Goal: Task Accomplishment & Management: Complete application form

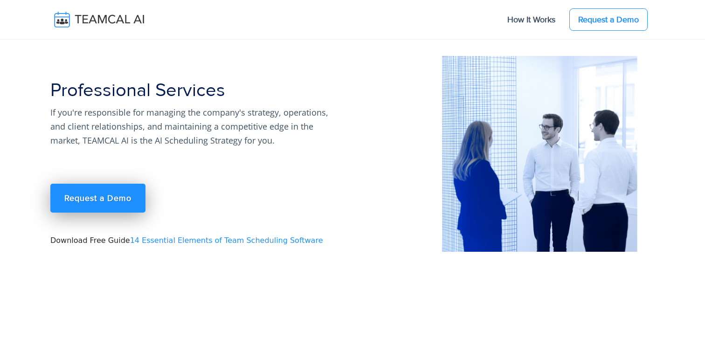
scroll to position [8102, 0]
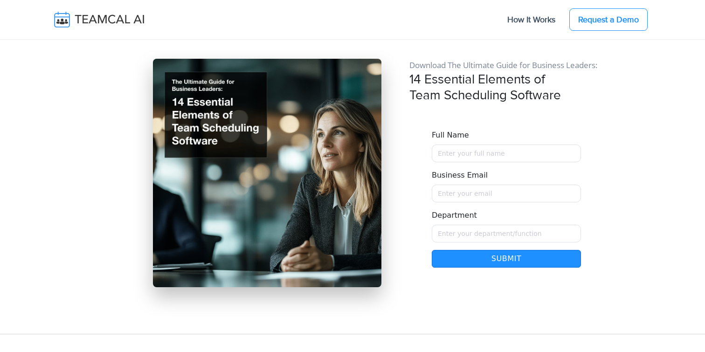
click at [98, 22] on img at bounding box center [105, 20] width 111 height 20
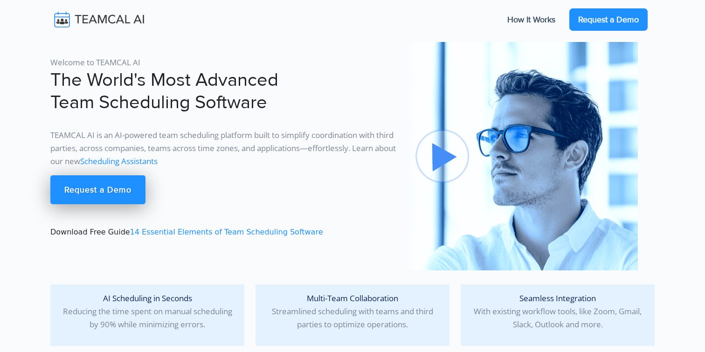
click at [614, 21] on link "Request a Demo" at bounding box center [608, 19] width 78 height 22
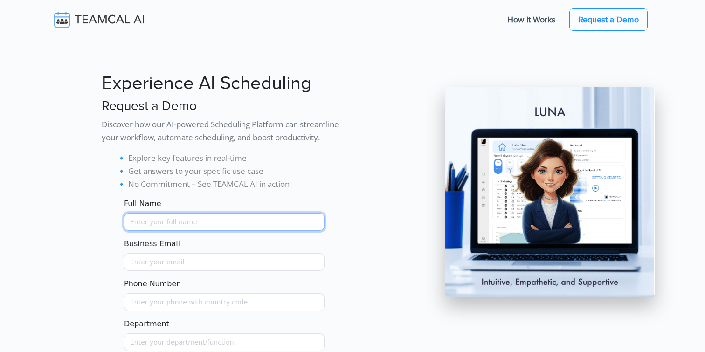
click at [216, 214] on input "Full Name" at bounding box center [224, 222] width 200 height 18
type input "George Burin"
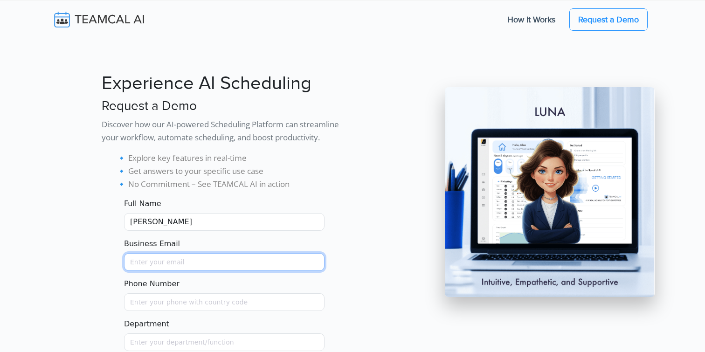
type input "george.burin@comcast.net"
type input "9258644697"
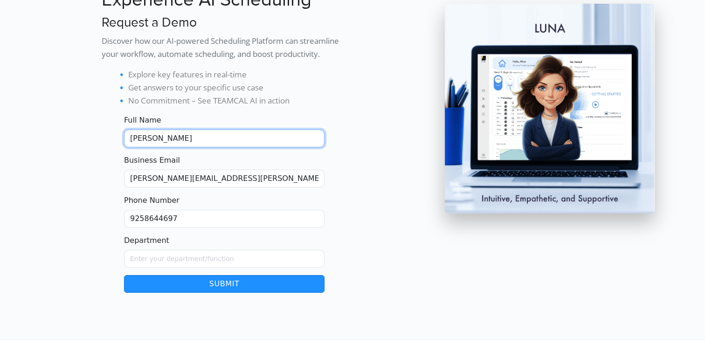
scroll to position [90, 0]
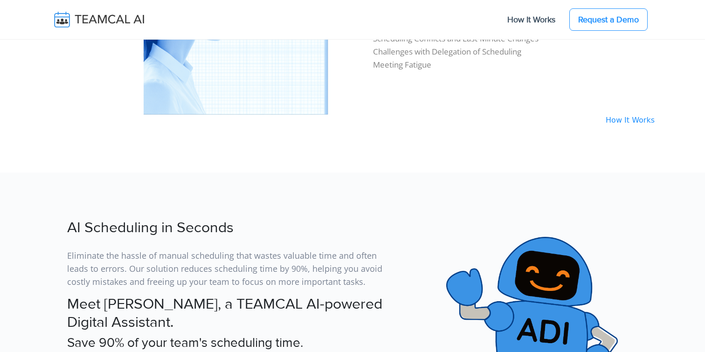
scroll to position [1030, 0]
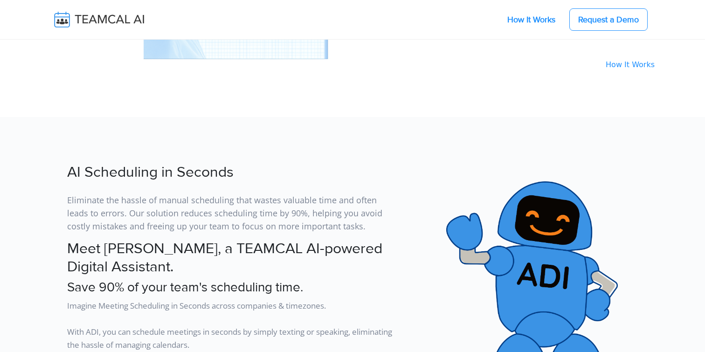
click at [530, 18] on link "How It Works" at bounding box center [531, 20] width 67 height 20
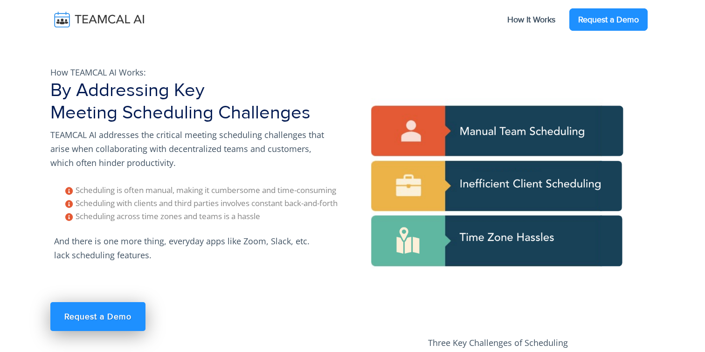
click at [593, 15] on link "Request a Demo" at bounding box center [608, 19] width 78 height 22
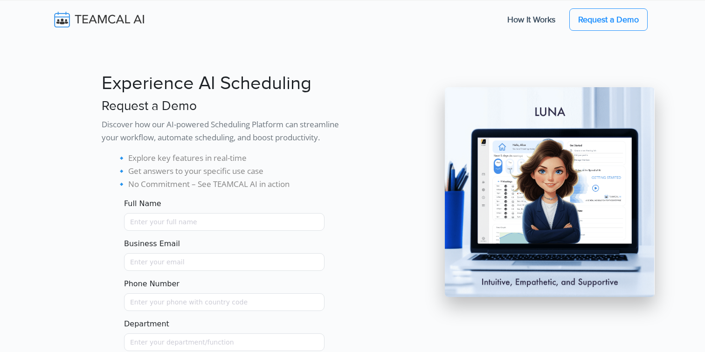
click at [173, 213] on div "Full Name" at bounding box center [224, 214] width 200 height 33
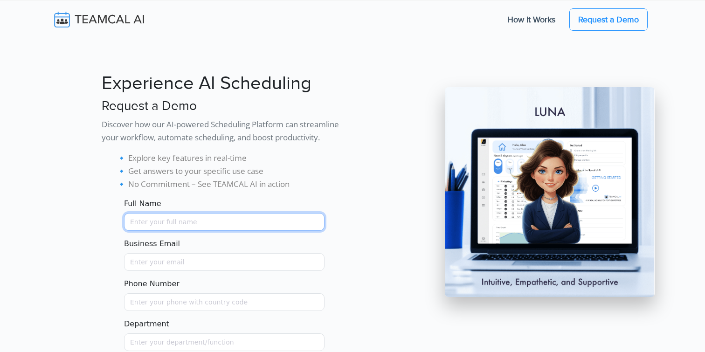
click at [175, 223] on input "Full Name" at bounding box center [224, 222] width 200 height 18
type input "George Burin"
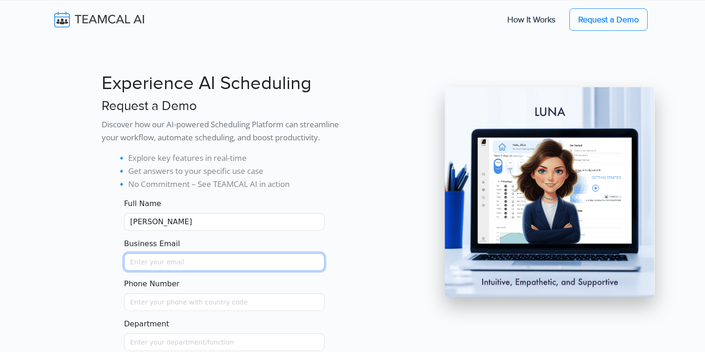
type input "george.burin@comcast.net"
type input "9258644697"
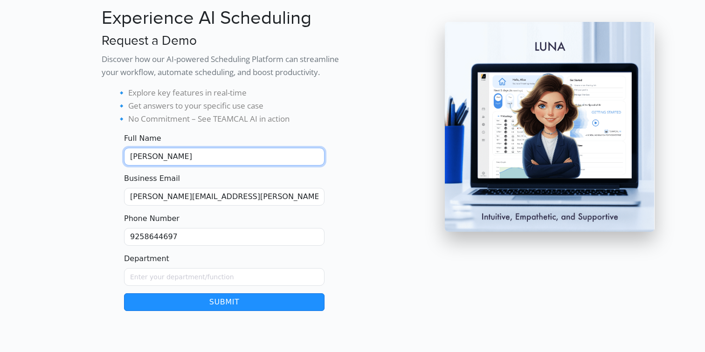
scroll to position [90, 0]
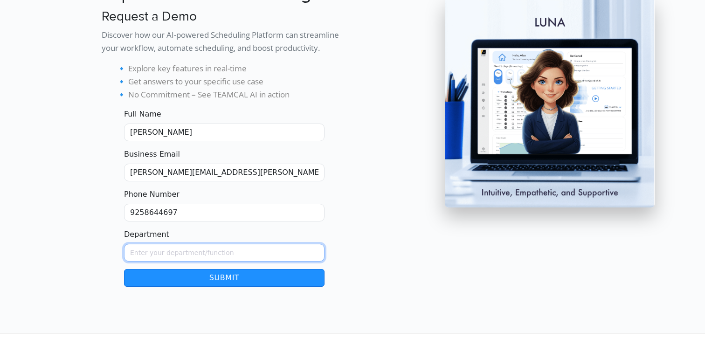
click at [167, 253] on input "Department" at bounding box center [224, 253] width 200 height 18
click at [82, 107] on div at bounding box center [70, 130] width 51 height 311
